Goal: Transaction & Acquisition: Book appointment/travel/reservation

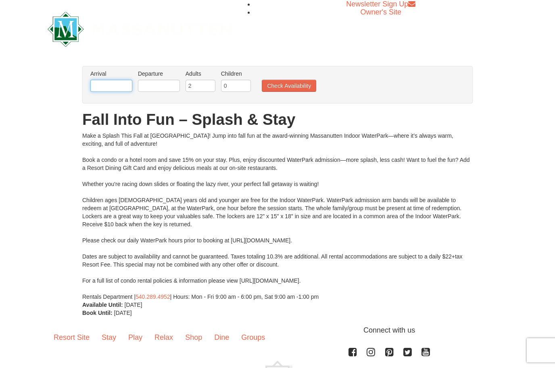
click at [103, 84] on input "text" at bounding box center [111, 86] width 42 height 12
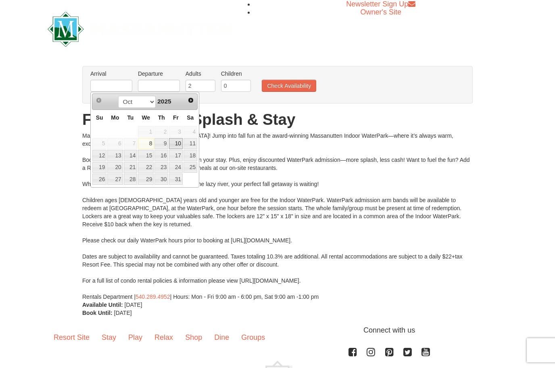
click at [177, 141] on link "10" at bounding box center [176, 143] width 14 height 11
type input "[DATE]"
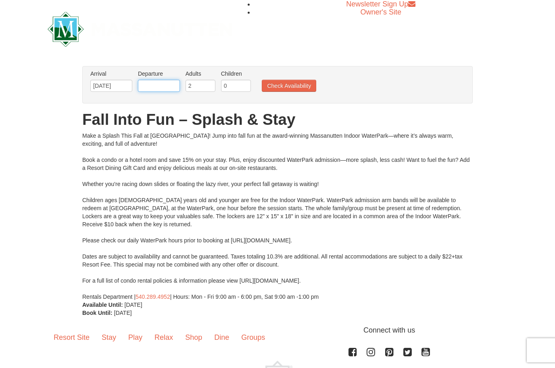
click at [150, 86] on input "text" at bounding box center [159, 86] width 42 height 12
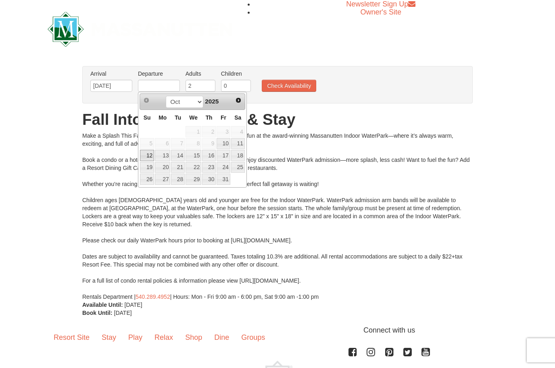
click at [148, 150] on link "12" at bounding box center [147, 155] width 14 height 11
type input "[DATE]"
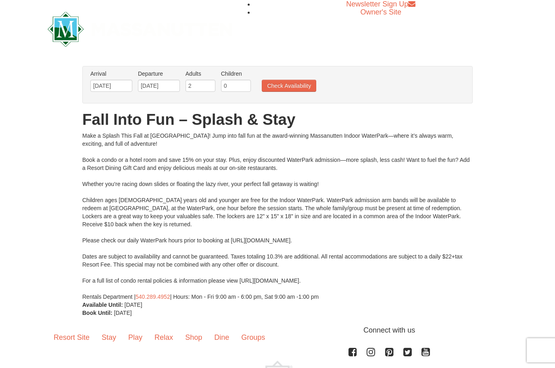
click at [290, 85] on button "Check Availability" at bounding box center [289, 86] width 54 height 12
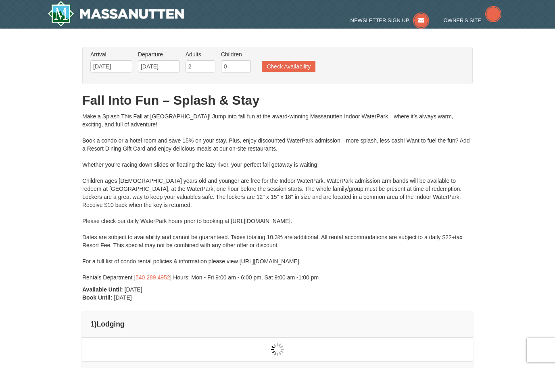
type input "[DATE]"
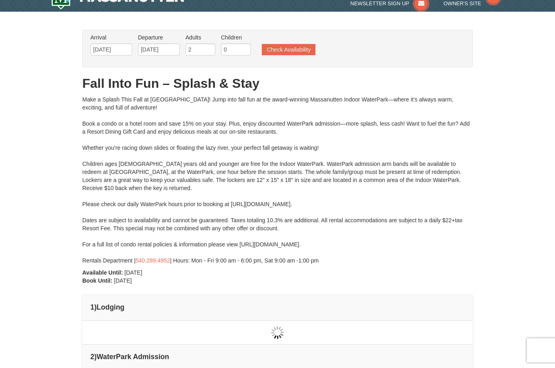
type input "[DATE]"
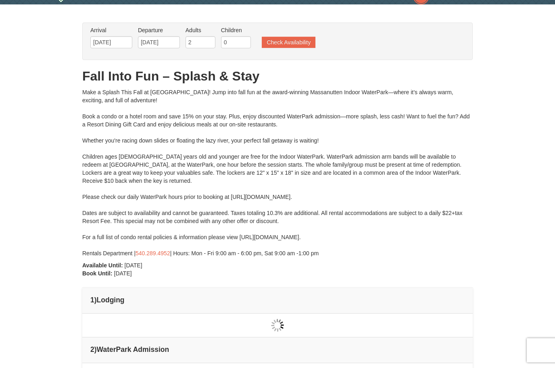
scroll to position [0, 0]
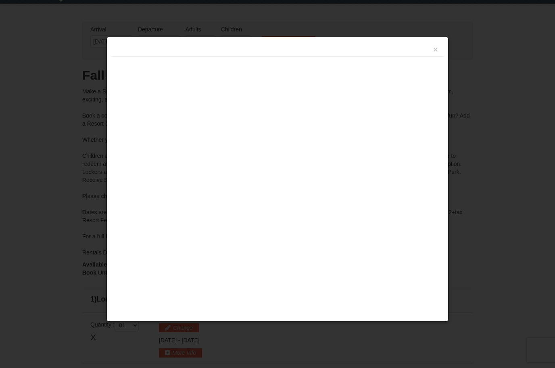
type input "[DATE]"
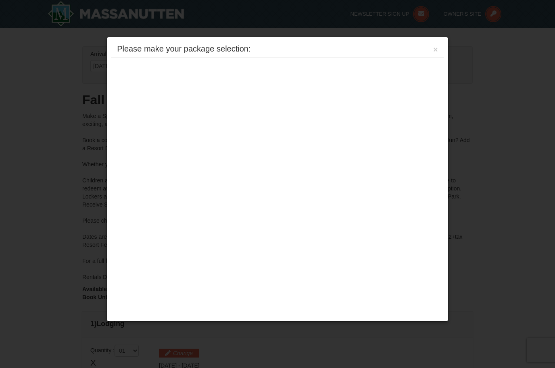
click at [436, 51] on button "×" at bounding box center [435, 50] width 5 height 8
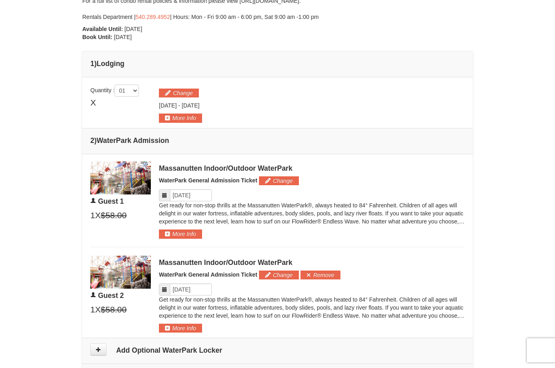
scroll to position [262, 0]
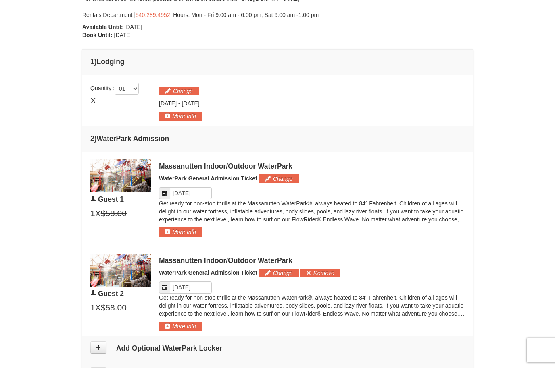
click at [182, 114] on button "More Info" at bounding box center [180, 116] width 43 height 9
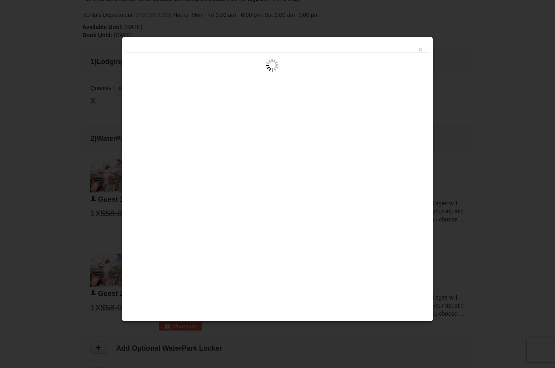
click at [418, 54] on button "×" at bounding box center [420, 50] width 5 height 8
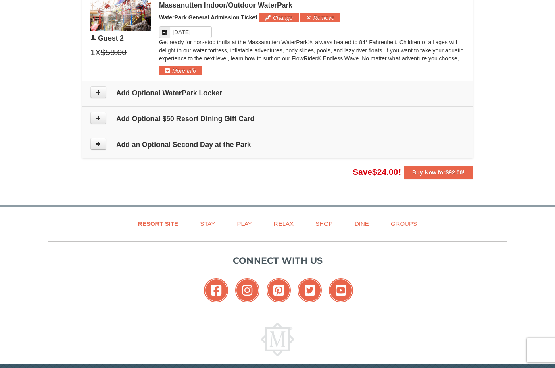
scroll to position [520, 0]
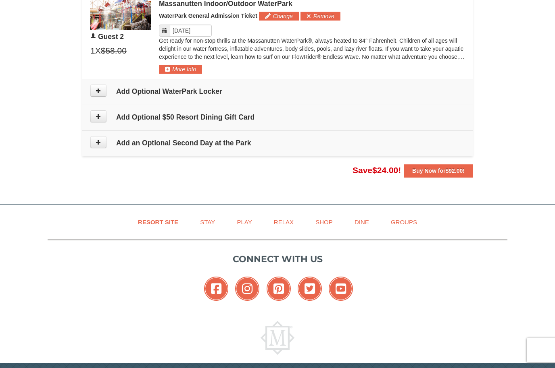
click at [366, 220] on link "Dine" at bounding box center [361, 222] width 35 height 18
